Goal: Transaction & Acquisition: Purchase product/service

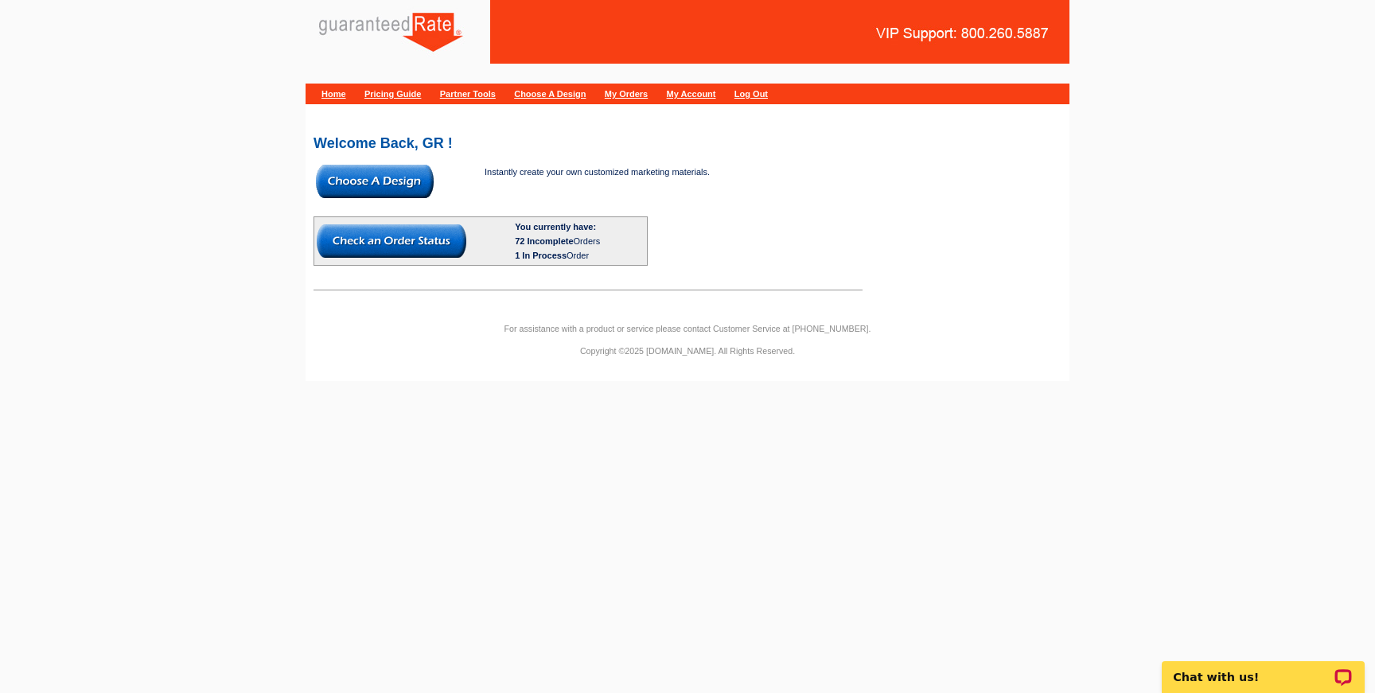
click at [690, 119] on div "Welcome Back, GR ! Instantly create your own customized marketing materials. Yo…" at bounding box center [688, 207] width 764 height 182
click at [648, 93] on link "My Orders" at bounding box center [626, 94] width 43 height 10
click at [395, 191] on img at bounding box center [375, 181] width 118 height 33
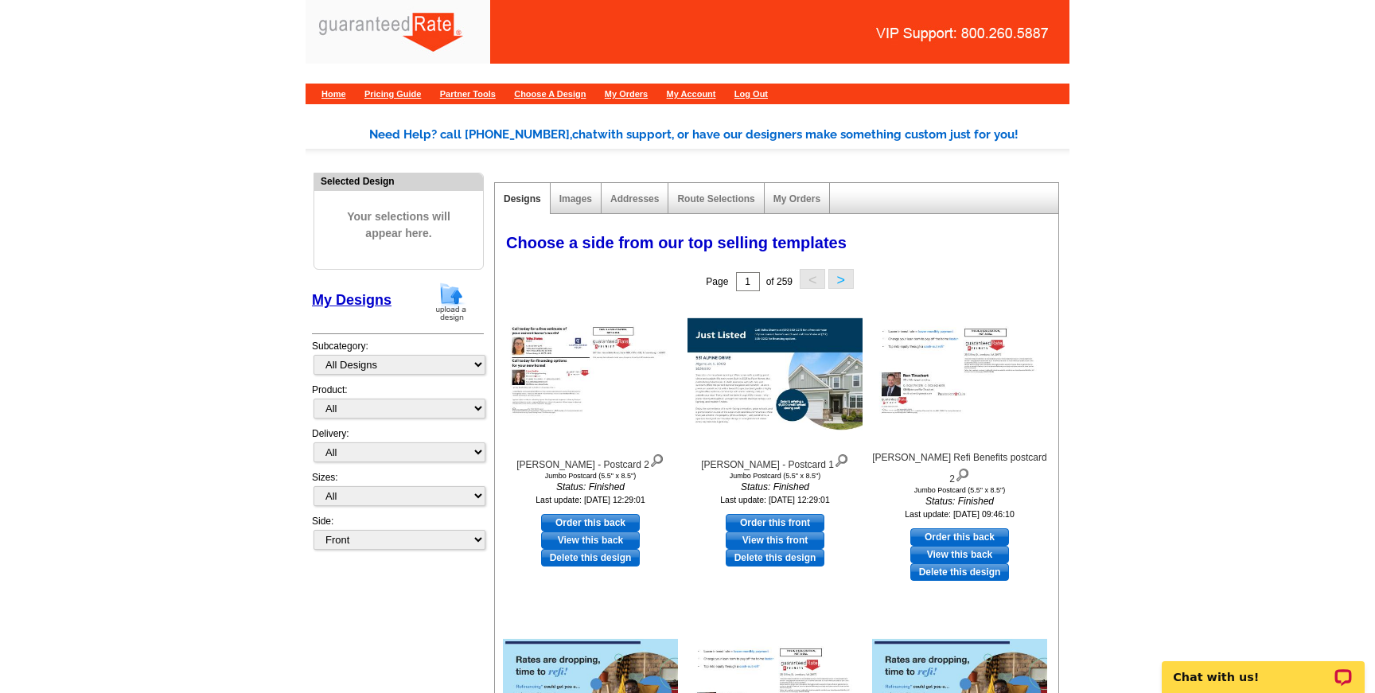
click at [458, 308] on img at bounding box center [450, 302] width 41 height 41
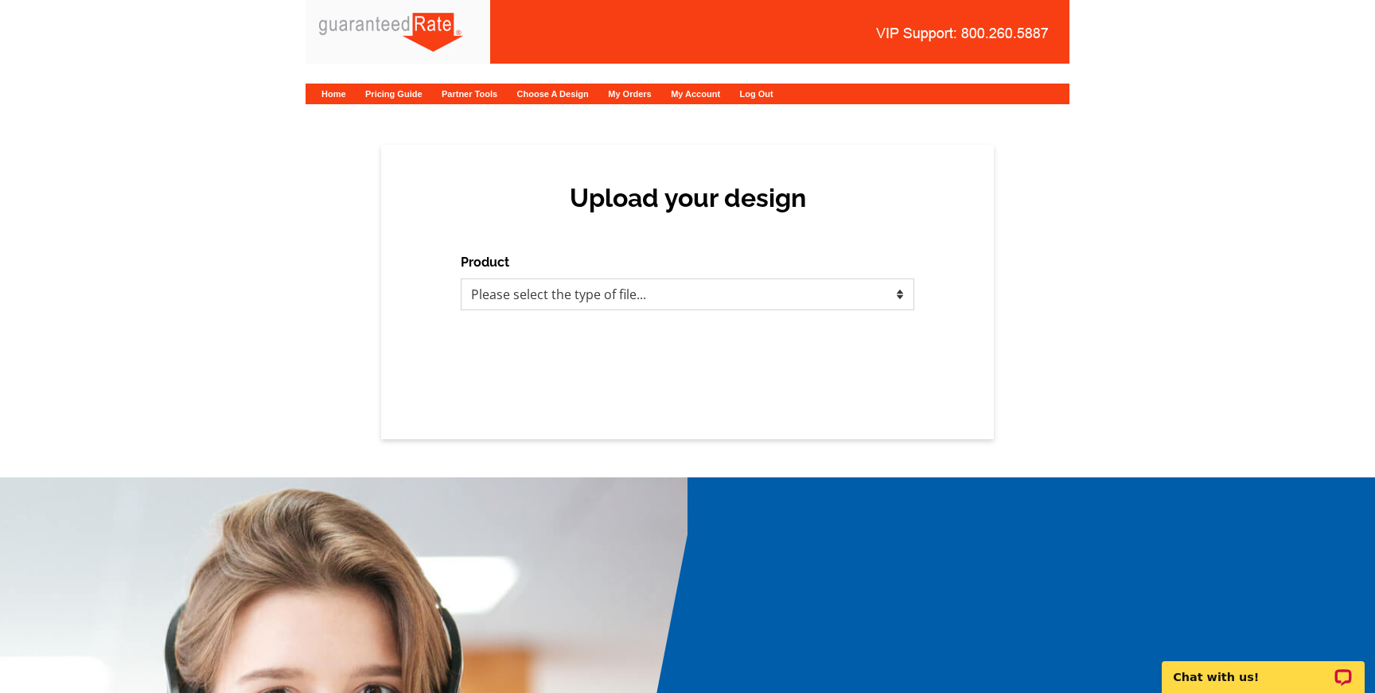
click at [668, 294] on select "Please select the type of file... Postcards Calendars Business Cards Letters an…" at bounding box center [688, 294] width 454 height 32
click at [461, 278] on select "Please select the type of file... Postcards Calendars Business Cards Letters an…" at bounding box center [688, 294] width 454 height 32
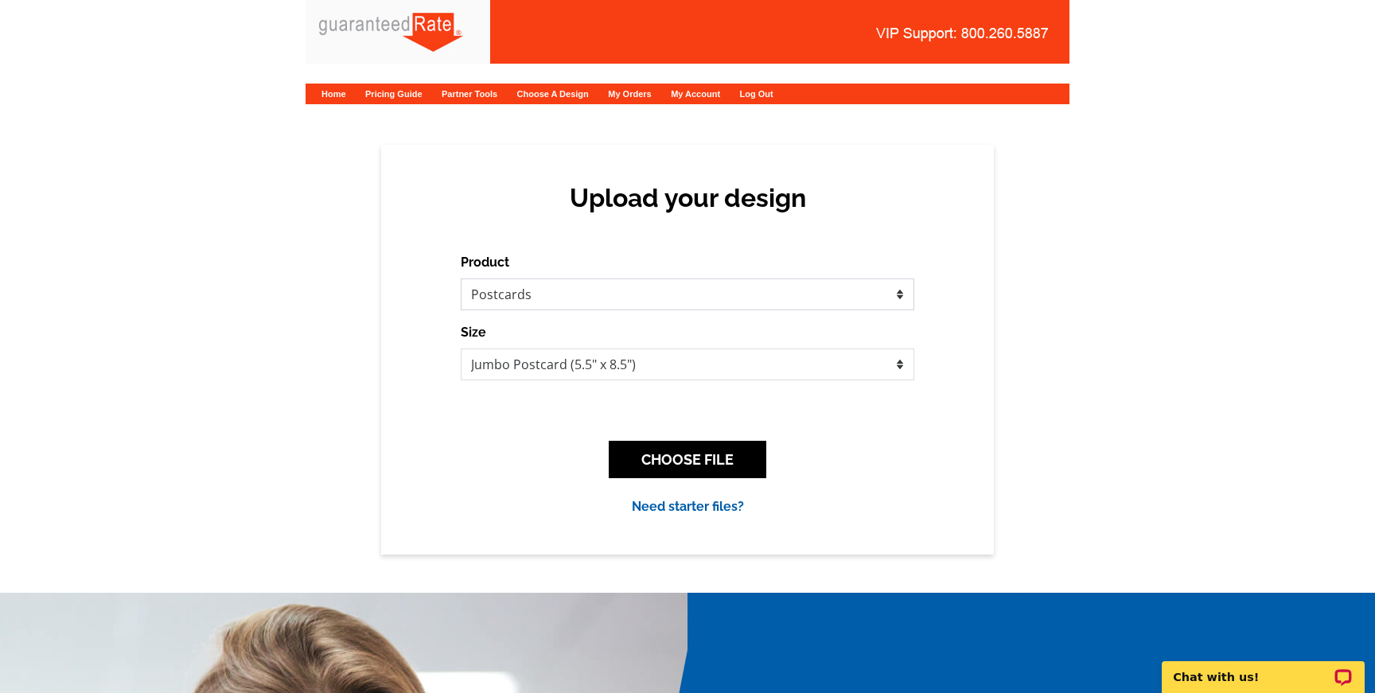
click at [634, 307] on select "Please select the type of file... Postcards Calendars Business Cards Letters an…" at bounding box center [688, 294] width 454 height 32
select select "3"
click at [461, 278] on select "Please select the type of file... Postcards Calendars Business Cards Letters an…" at bounding box center [688, 294] width 454 height 32
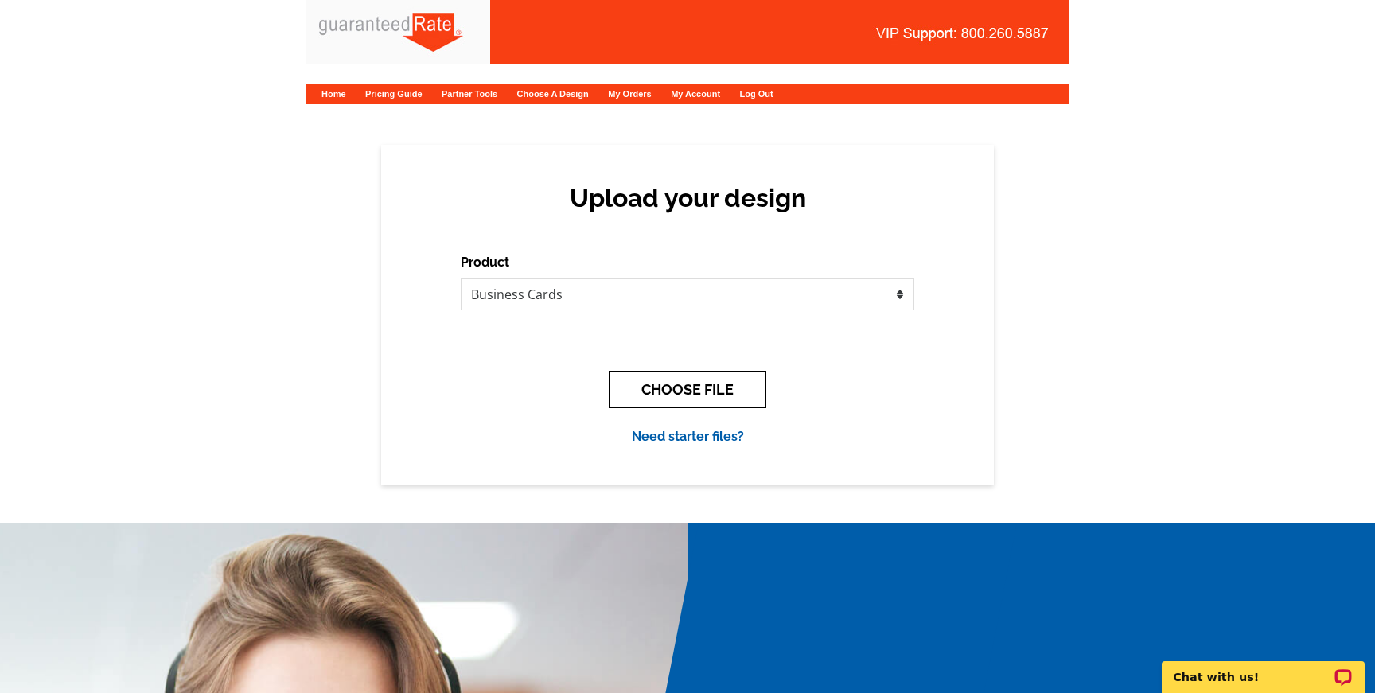
click at [660, 396] on button "CHOOSE FILE" at bounding box center [688, 389] width 158 height 37
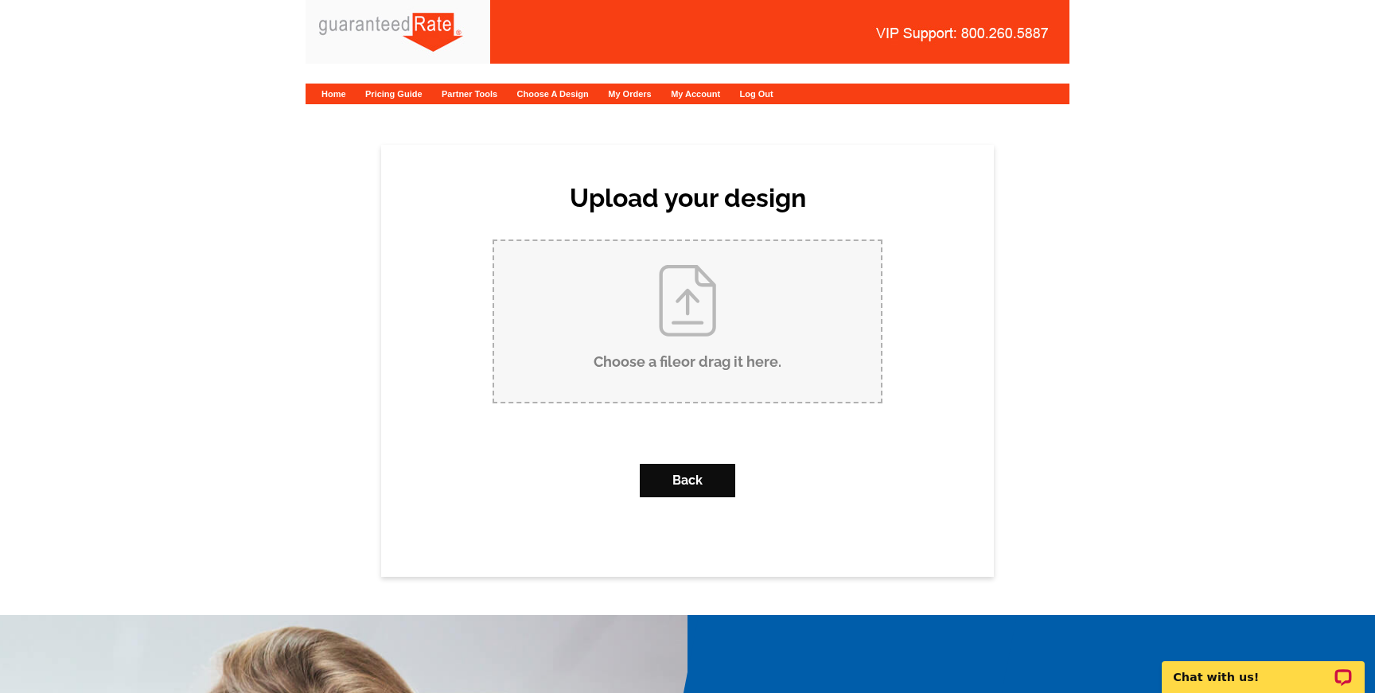
click at [691, 355] on input "Choose a file or drag it here ." at bounding box center [687, 321] width 387 height 161
type input "C:\fakepath\ClayJohnsonBC.pdf"
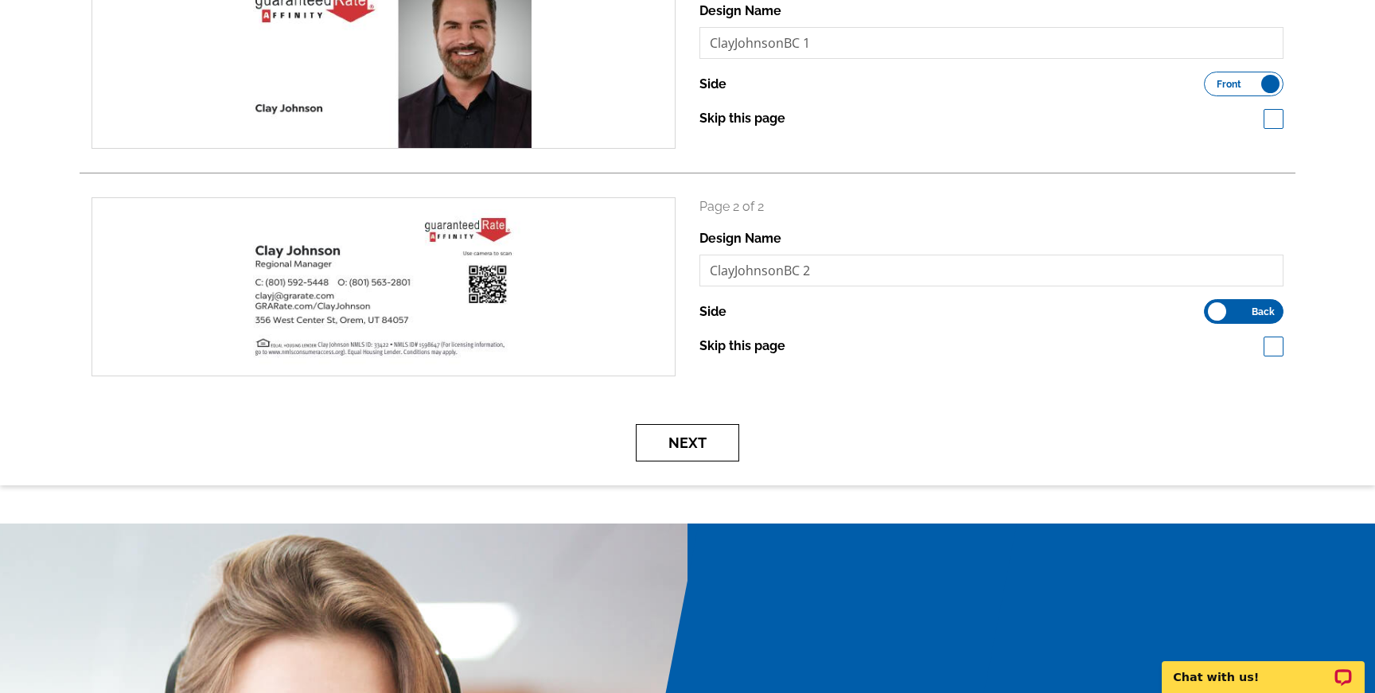
scroll to position [299, 0]
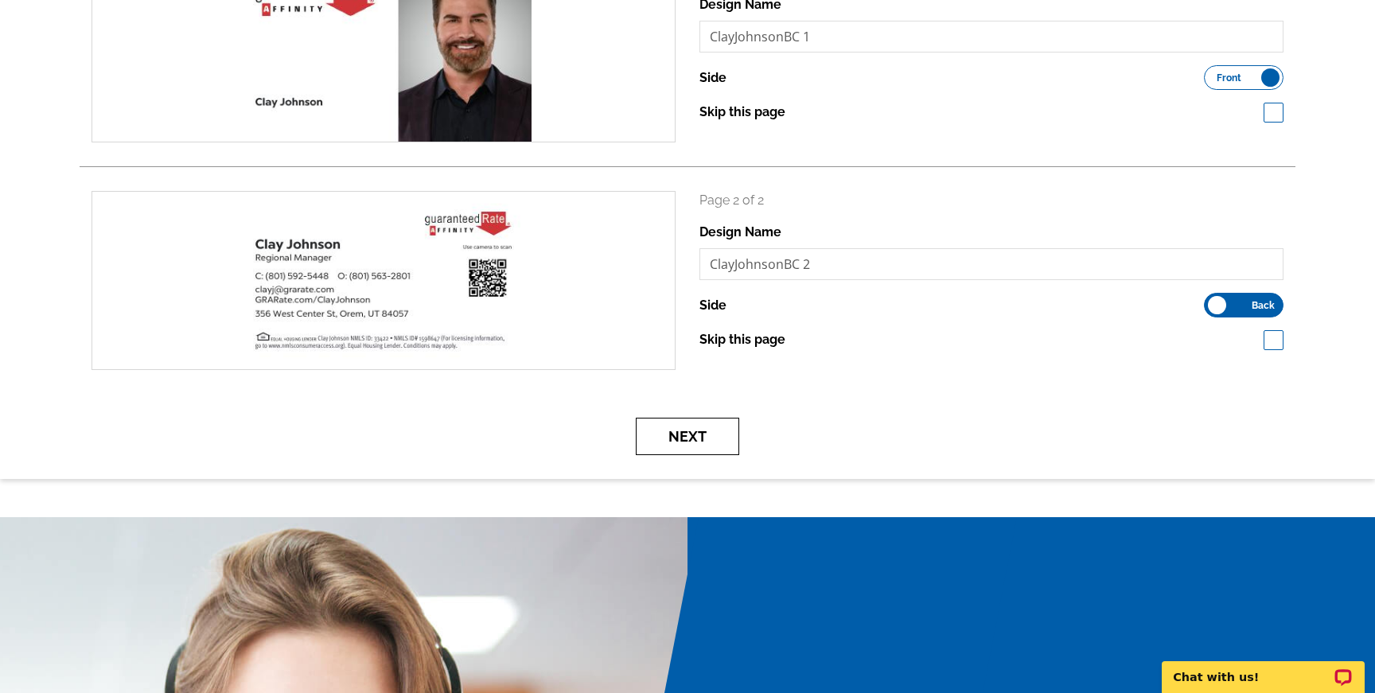
click at [691, 434] on button "Next" at bounding box center [687, 436] width 103 height 37
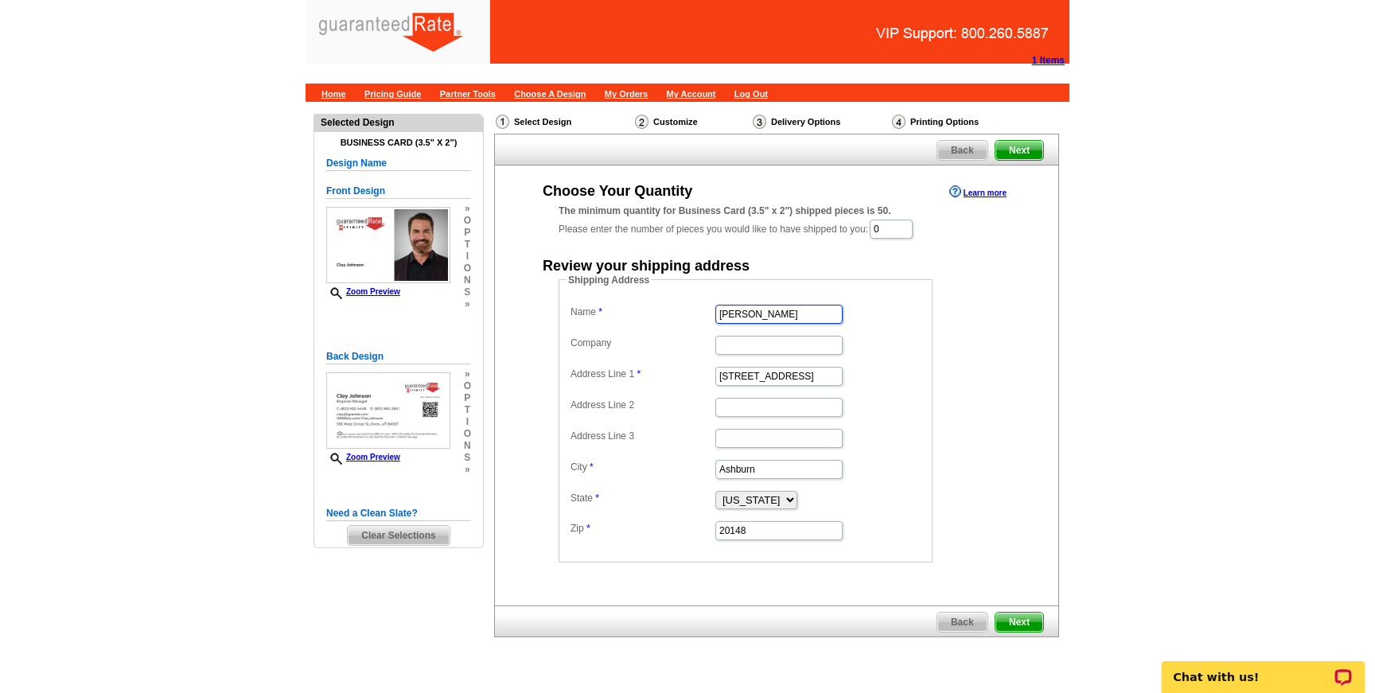
click at [800, 313] on input "[PERSON_NAME]" at bounding box center [778, 314] width 127 height 19
click at [788, 373] on input "[STREET_ADDRESS]" at bounding box center [778, 376] width 127 height 19
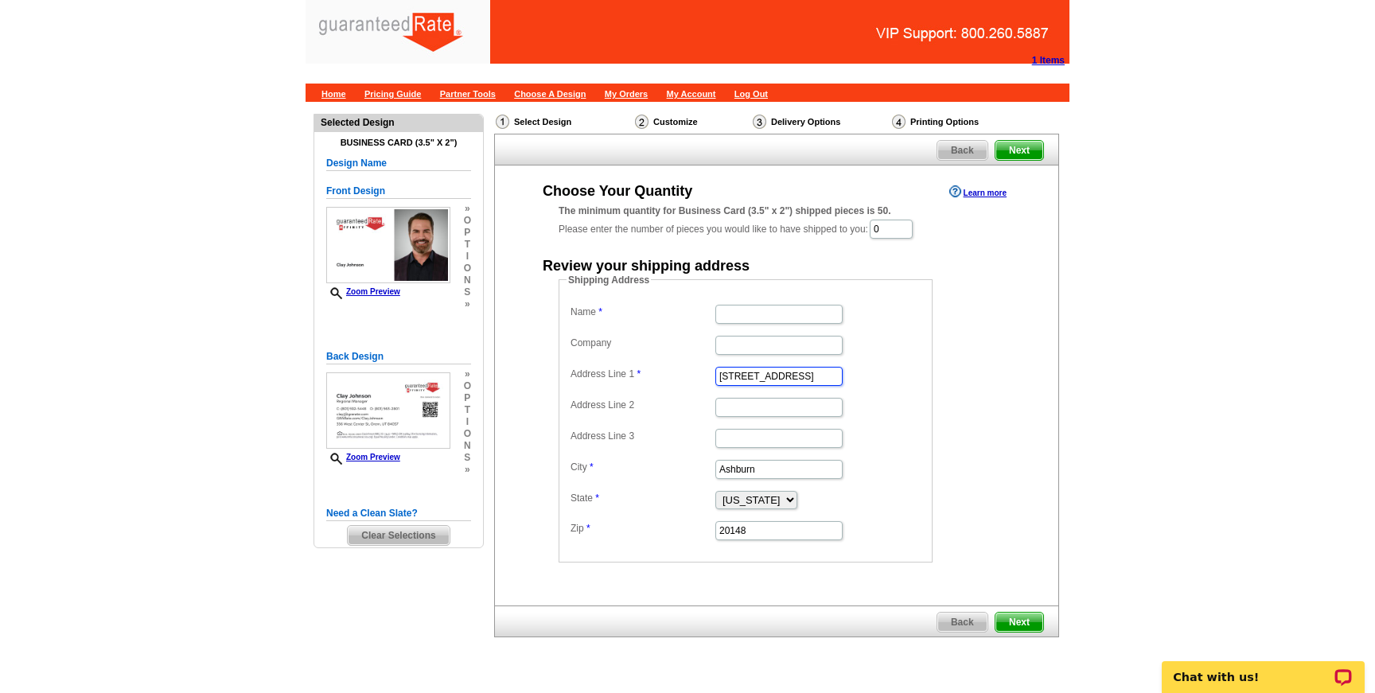
click at [788, 373] on input "[STREET_ADDRESS]" at bounding box center [778, 376] width 127 height 19
click at [774, 468] on input "Ashburn" at bounding box center [778, 469] width 127 height 19
click at [779, 508] on select "[US_STATE] [US_STATE] [US_STATE] [US_STATE] [US_STATE] [US_STATE] [US_STATE] [U…" at bounding box center [756, 500] width 82 height 18
